Goal: Task Accomplishment & Management: Use online tool/utility

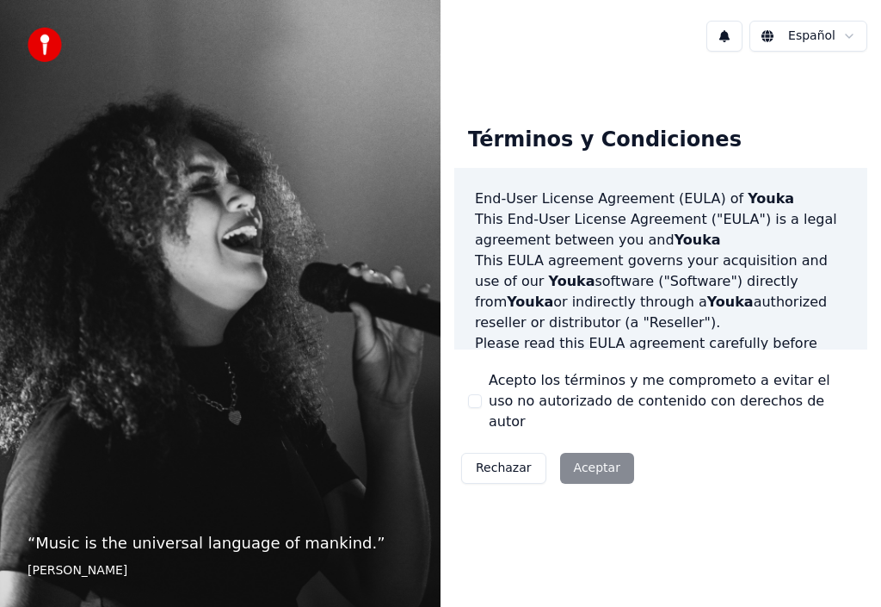
click at [604, 462] on div "Rechazar Aceptar" at bounding box center [548, 468] width 187 height 45
click at [597, 461] on div "Rechazar Aceptar" at bounding box center [548, 468] width 187 height 45
click at [570, 469] on div "Rechazar Aceptar" at bounding box center [548, 468] width 187 height 45
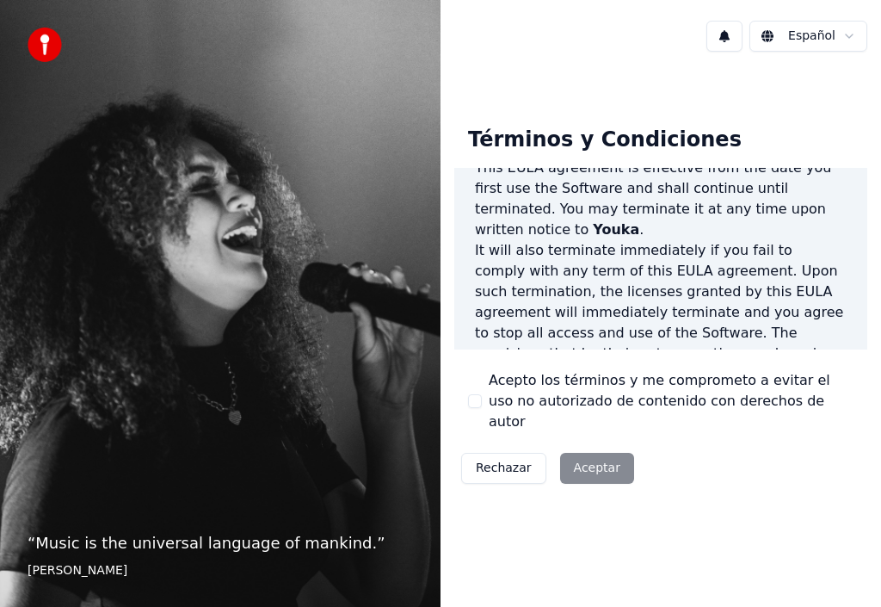
scroll to position [1553, 0]
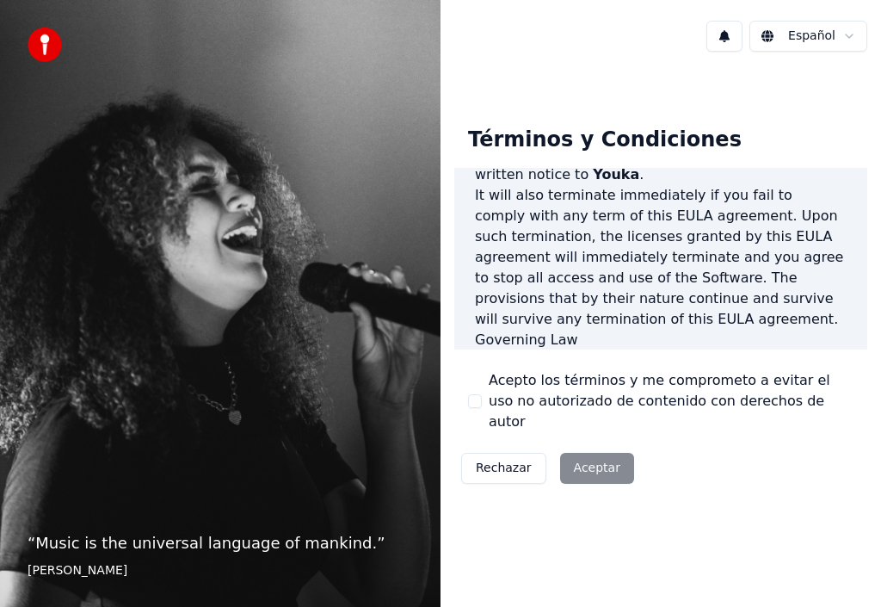
click at [595, 461] on div "Rechazar Aceptar" at bounding box center [548, 468] width 187 height 45
click at [685, 350] on p "This [PERSON_NAME] agreement, and any dispute arising out of or in connection w…" at bounding box center [661, 391] width 372 height 83
click at [471, 404] on button "Acepto los términos y me comprometo a evitar el uso no autorizado de contenido …" at bounding box center [475, 401] width 14 height 14
click at [568, 453] on button "Aceptar" at bounding box center [597, 468] width 74 height 31
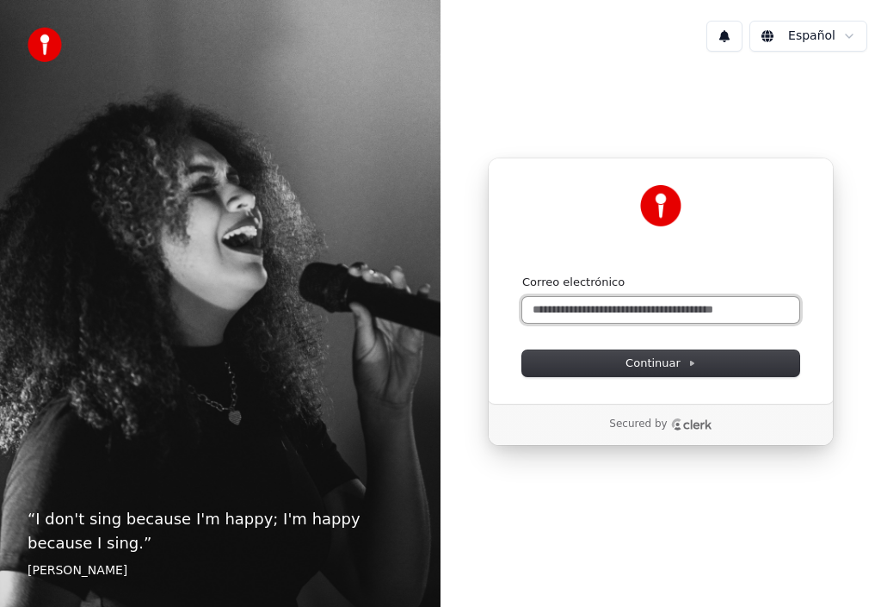
click at [591, 313] on input "Correo electrónico" at bounding box center [661, 310] width 277 height 26
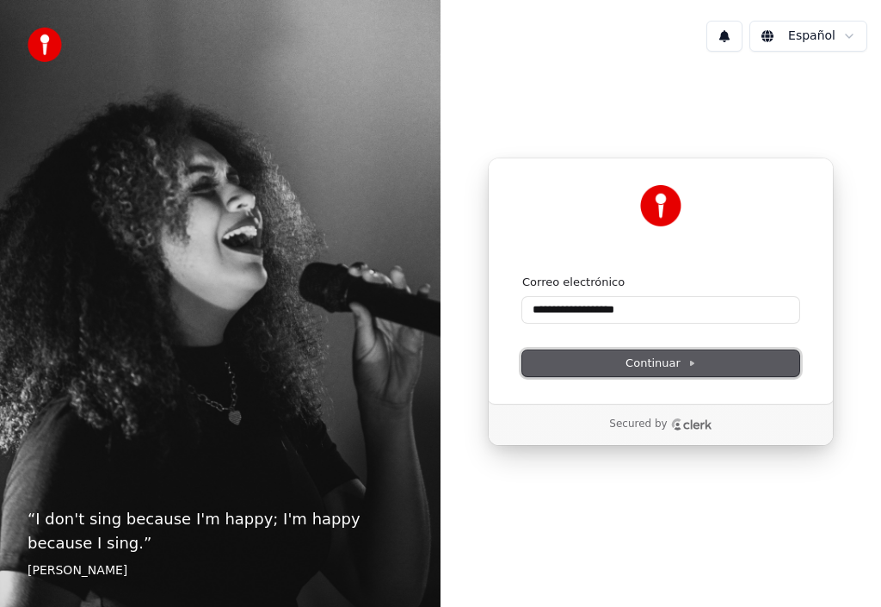
click at [605, 370] on button "Continuar" at bounding box center [661, 363] width 277 height 26
type input "**********"
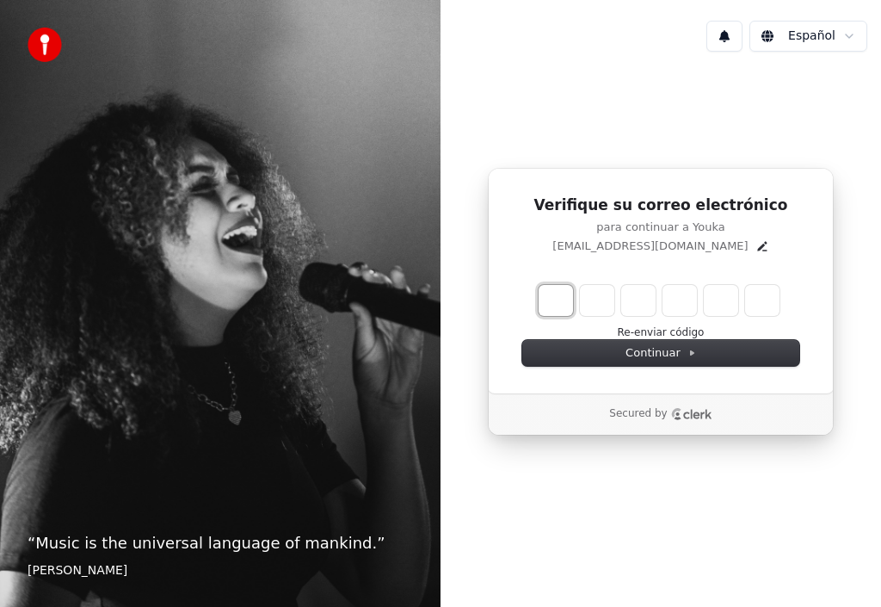
type input "*"
type input "**"
type input "*"
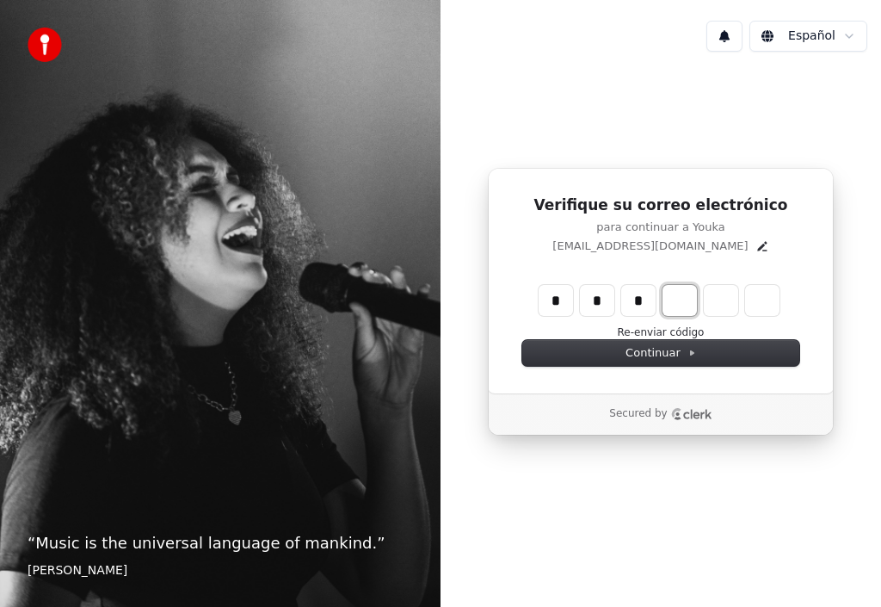
type input "***"
type input "*"
type input "****"
type input "*"
type input "******"
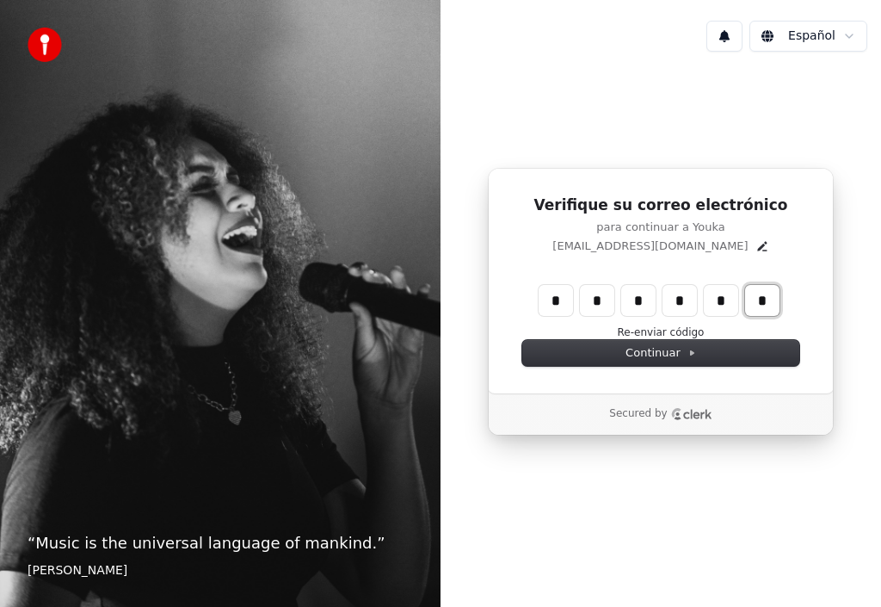
type input "*"
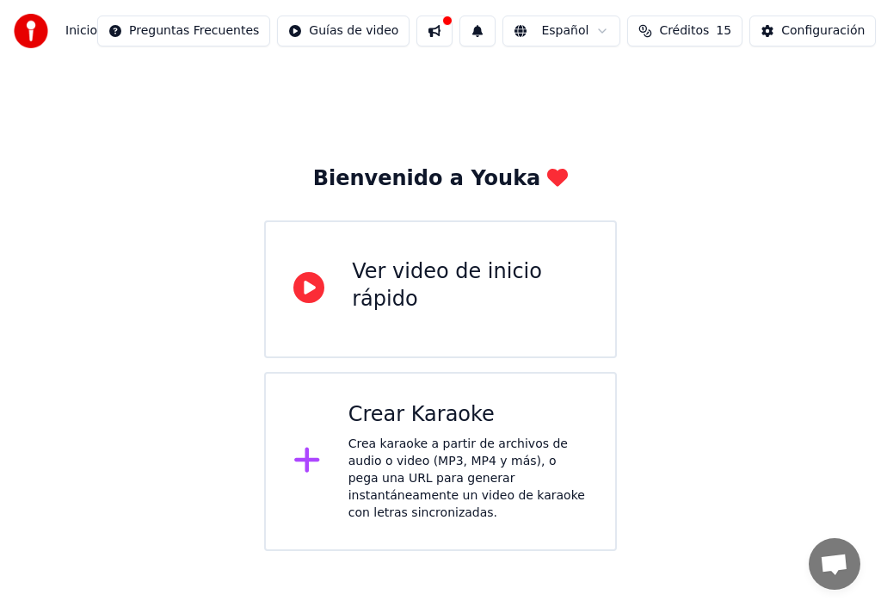
click at [308, 288] on icon at bounding box center [309, 287] width 31 height 31
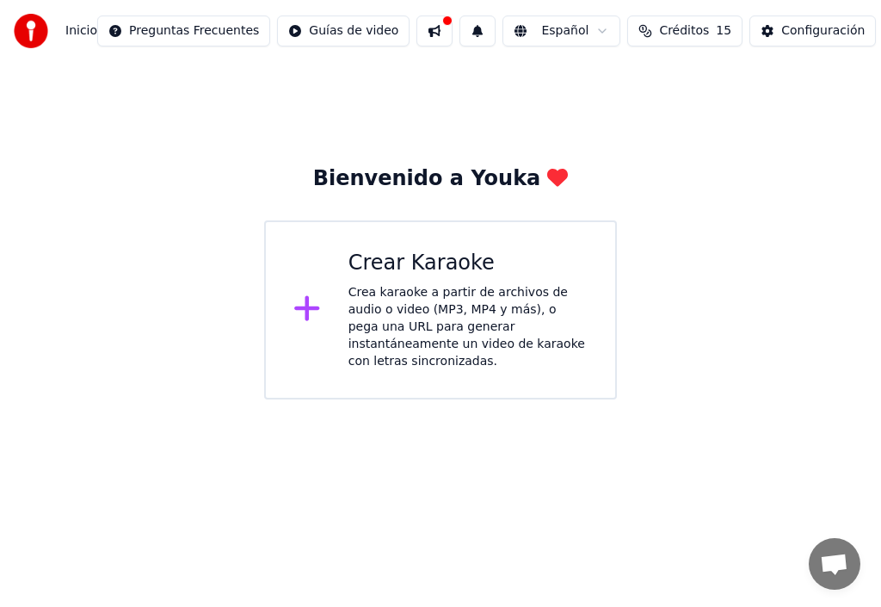
click at [324, 307] on div at bounding box center [314, 310] width 41 height 34
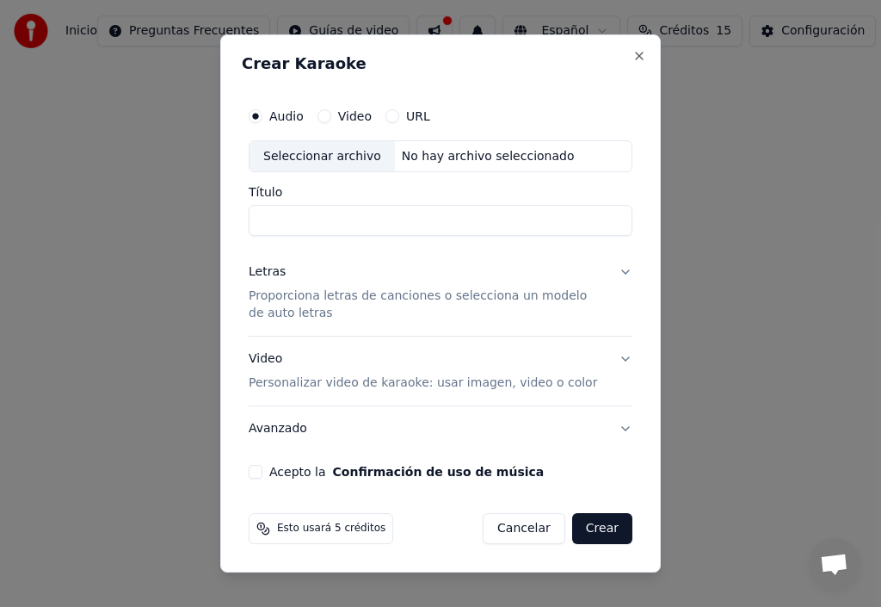
click at [327, 114] on button "Video" at bounding box center [325, 116] width 14 height 14
click at [635, 53] on button "Close" at bounding box center [640, 56] width 14 height 14
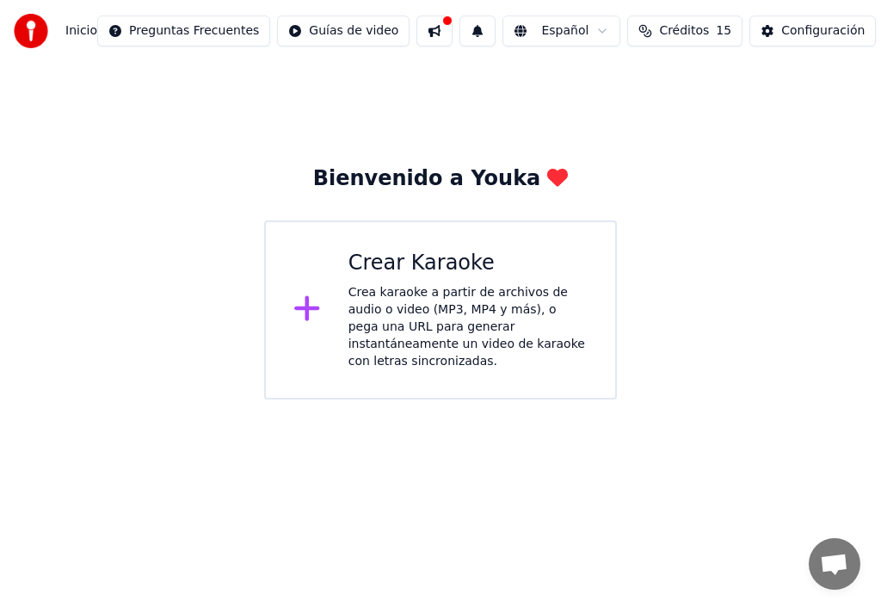
click at [417, 34] on button at bounding box center [435, 30] width 36 height 31
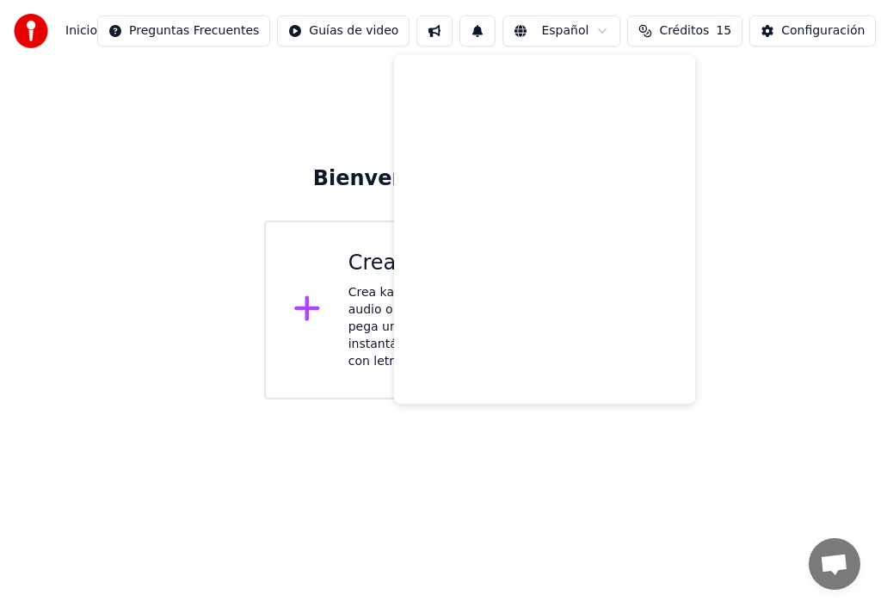
click at [417, 34] on button at bounding box center [435, 30] width 36 height 31
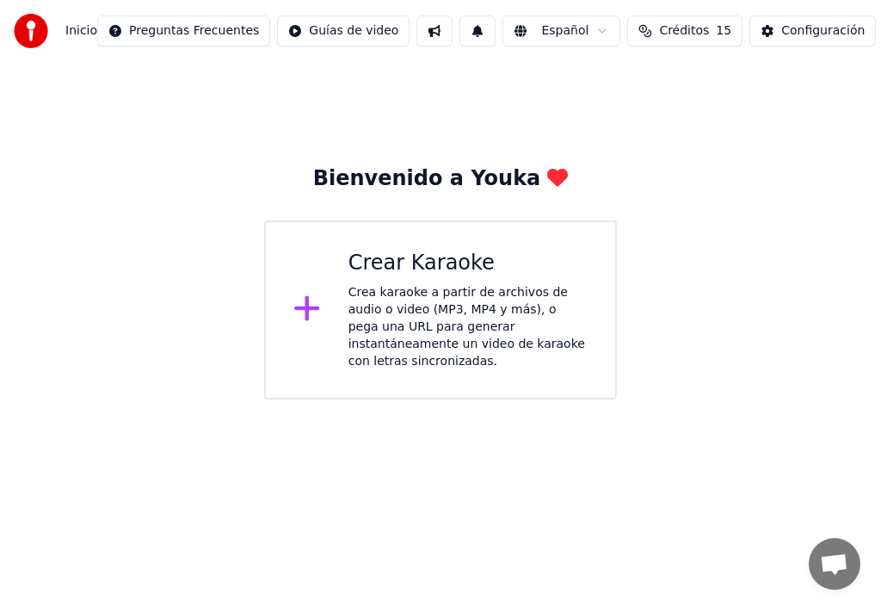
click at [782, 38] on div "Configuración" at bounding box center [824, 30] width 84 height 17
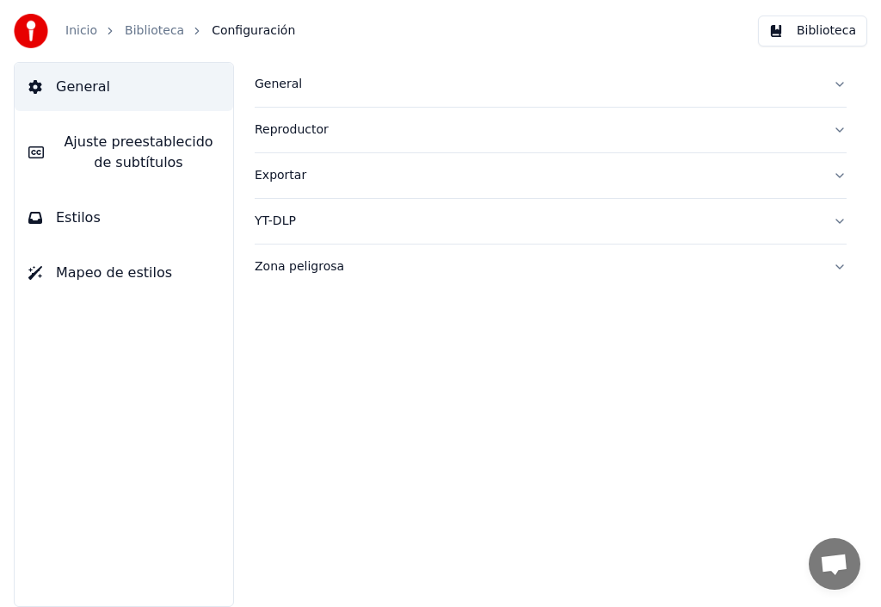
click at [791, 35] on button "Biblioteca" at bounding box center [812, 30] width 109 height 31
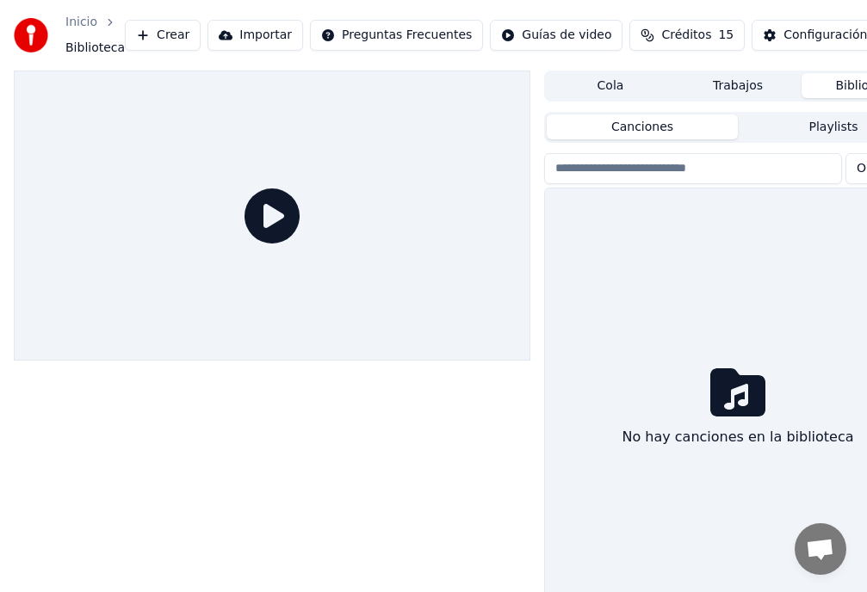
click at [764, 127] on button "Playlists" at bounding box center [833, 126] width 191 height 25
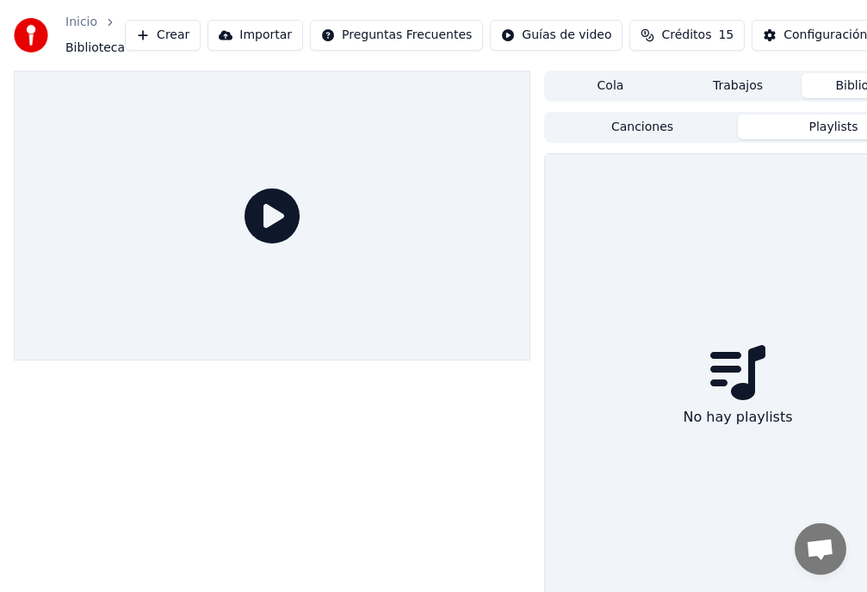
click at [232, 40] on button "Importar" at bounding box center [255, 35] width 96 height 31
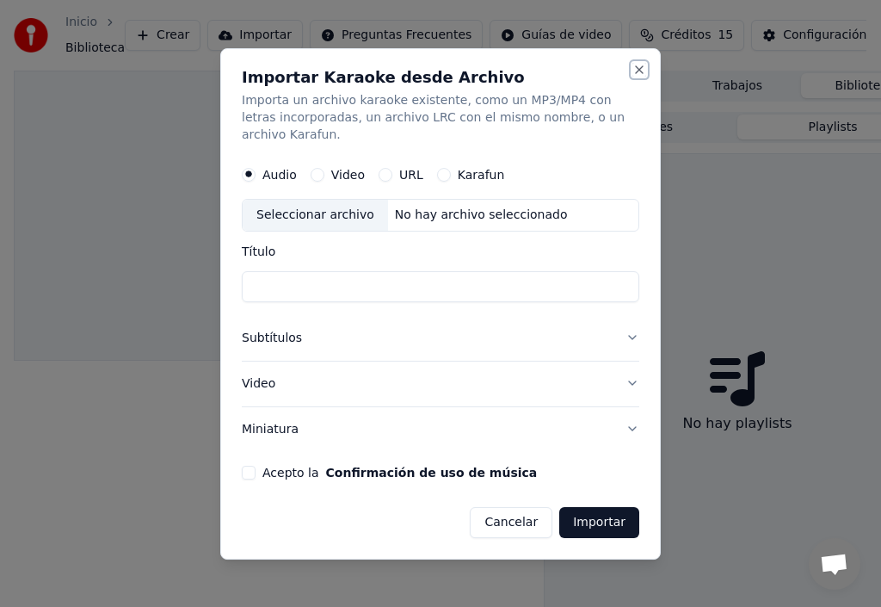
click at [639, 76] on button "Close" at bounding box center [640, 70] width 14 height 14
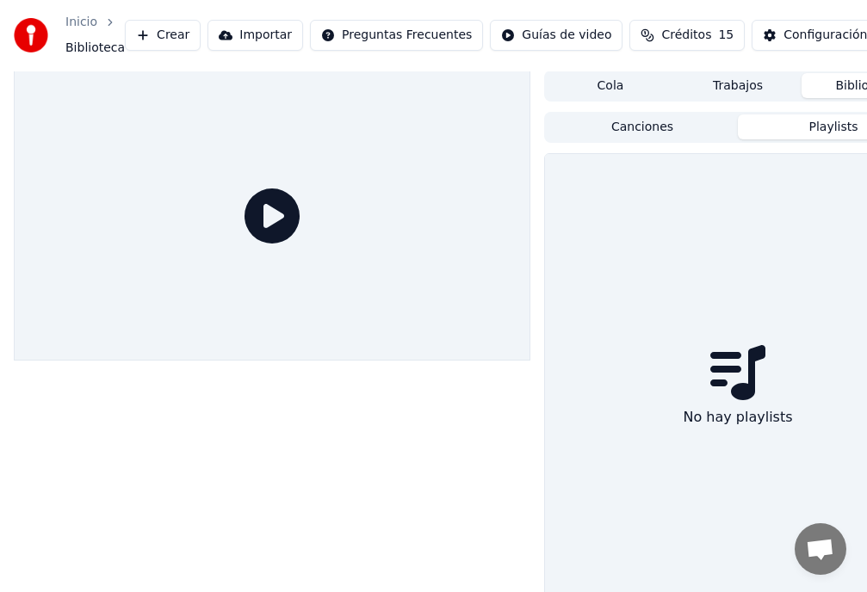
click at [498, 28] on html "Inicio Biblioteca Crear Importar Preguntas Frecuentes Guías de video Créditos 1…" at bounding box center [433, 296] width 867 height 592
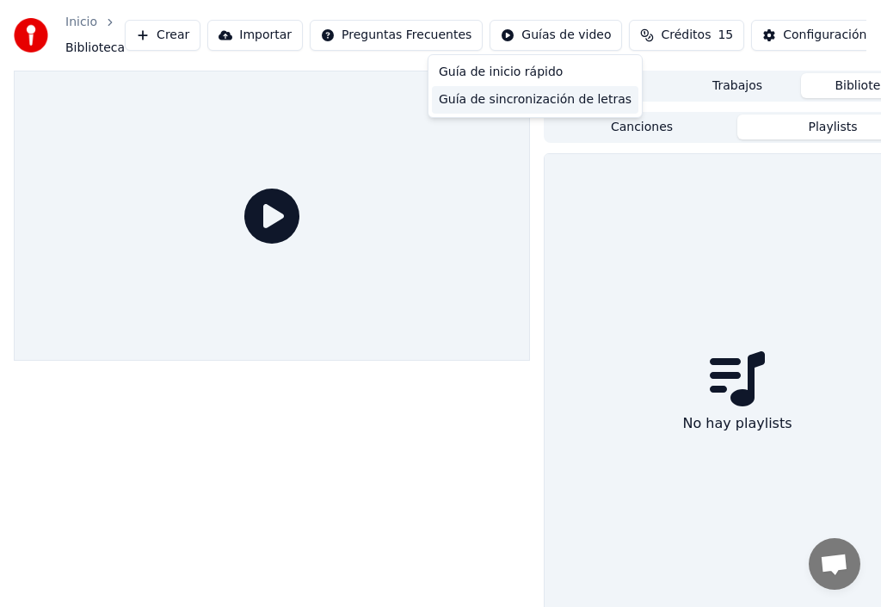
click at [498, 104] on div "Guía de sincronización de letras" at bounding box center [535, 100] width 207 height 28
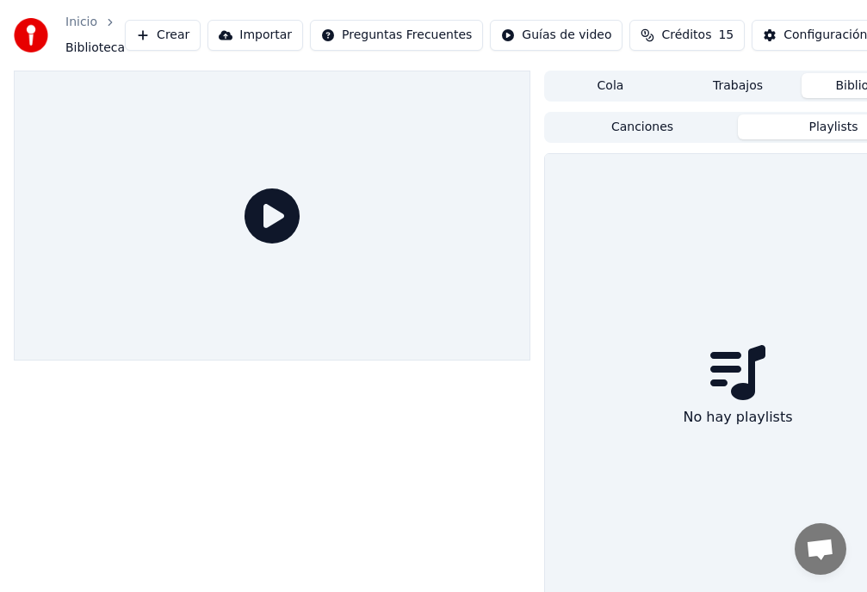
click at [629, 35] on button "Créditos 15" at bounding box center [686, 35] width 115 height 31
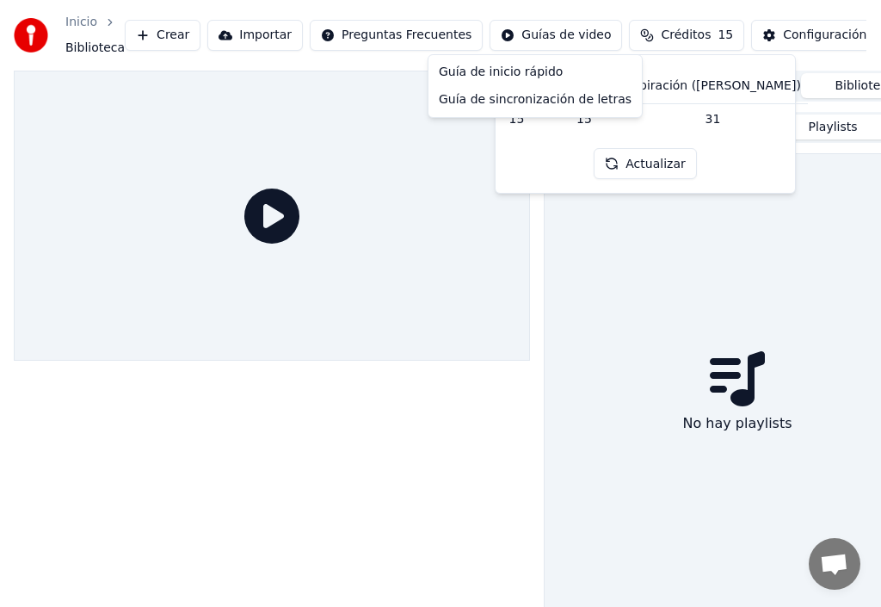
click at [512, 41] on html "Inicio Biblioteca Crear Importar Preguntas Frecuentes Guías de video Créditos 1…" at bounding box center [440, 303] width 881 height 607
